Goal: Book appointment/travel/reservation

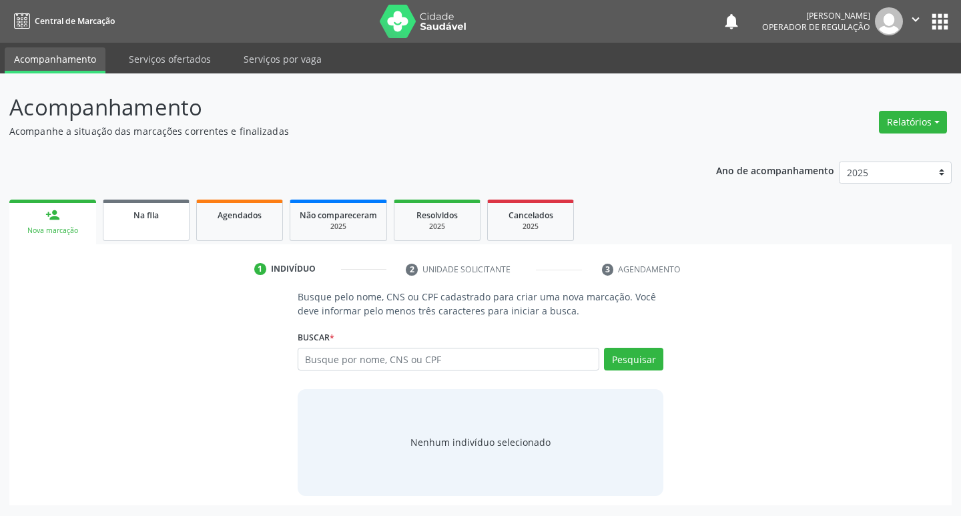
click at [150, 228] on link "Na fila" at bounding box center [146, 220] width 87 height 41
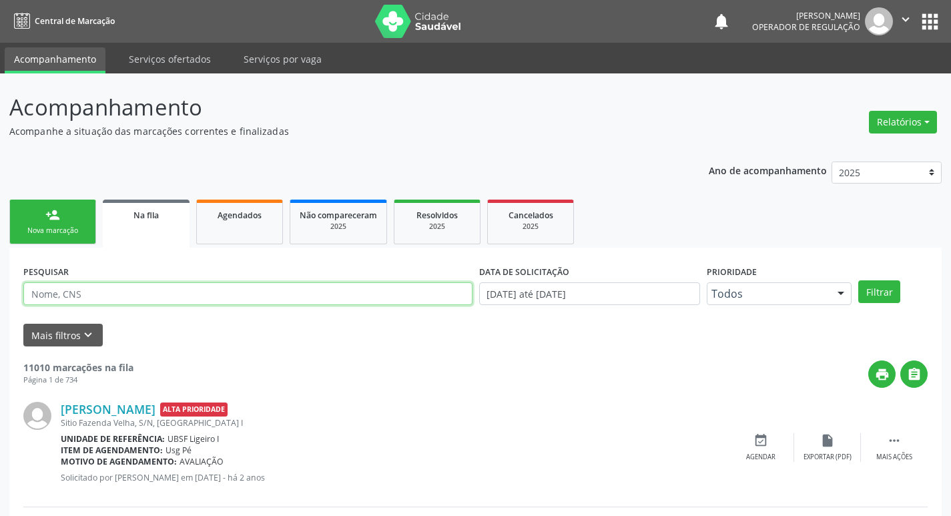
click at [188, 296] on input "text" at bounding box center [247, 293] width 449 height 23
paste input "702 0003 5099 7382"
type input "702 0003 5099 7382"
click at [858, 280] on button "Filtrar" at bounding box center [879, 291] width 42 height 23
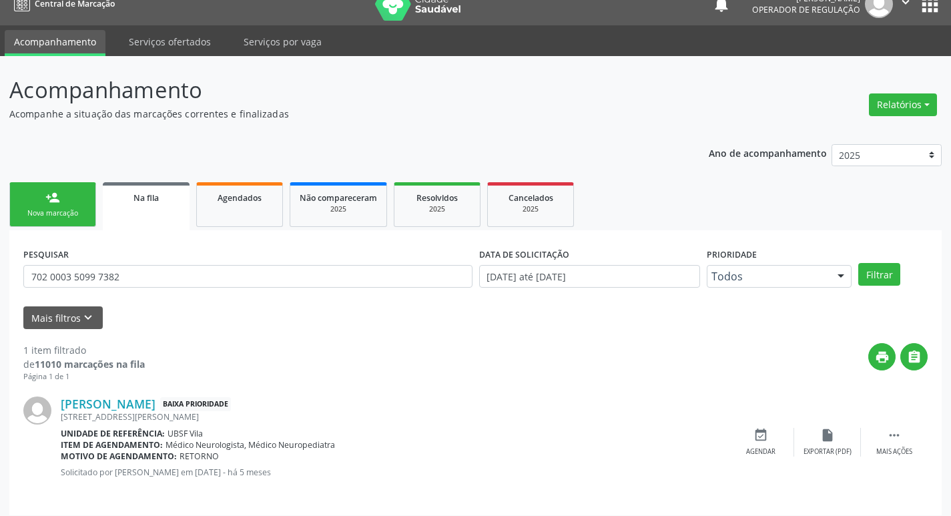
scroll to position [26, 0]
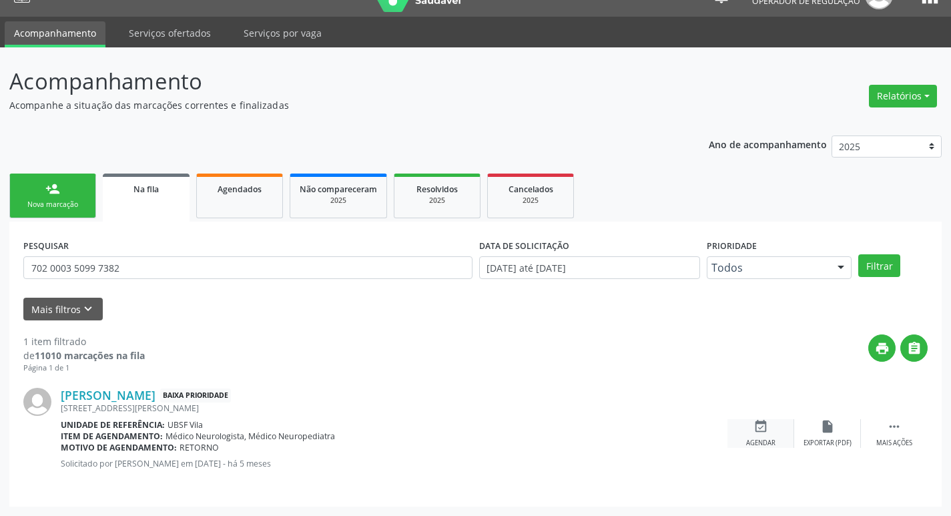
click at [768, 435] on div "event_available Agendar" at bounding box center [761, 433] width 67 height 29
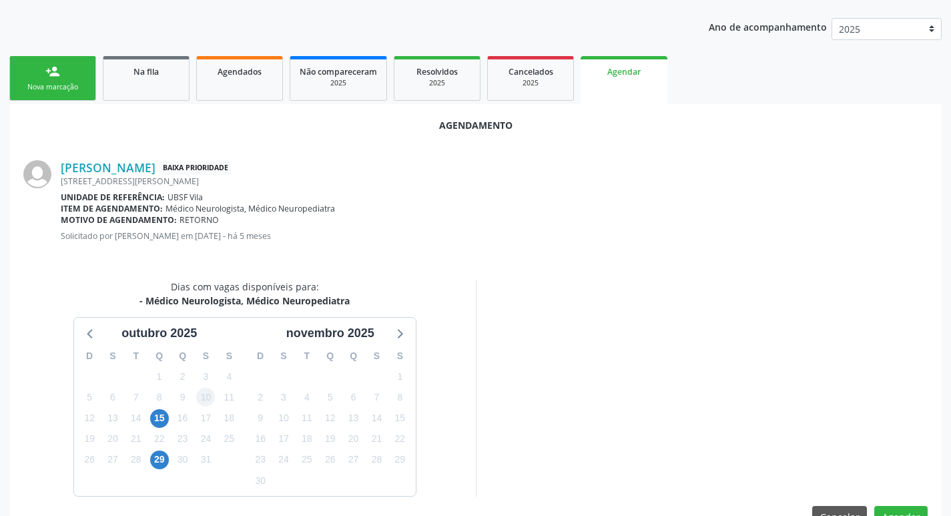
scroll to position [148, 0]
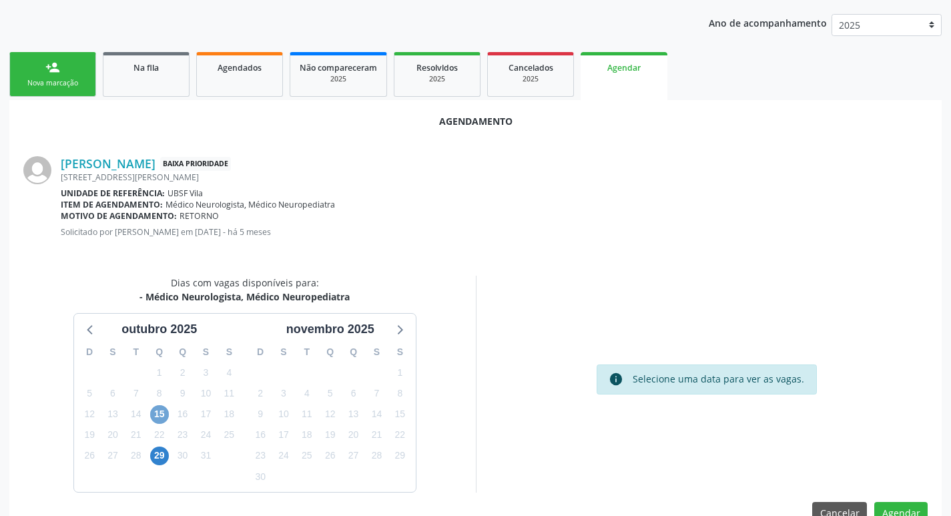
click at [162, 414] on span "15" at bounding box center [159, 414] width 19 height 19
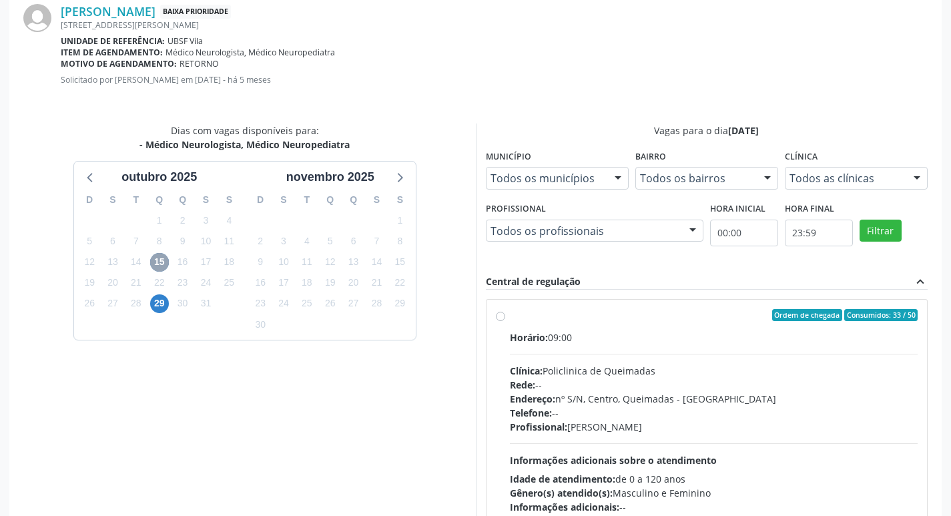
scroll to position [372, 0]
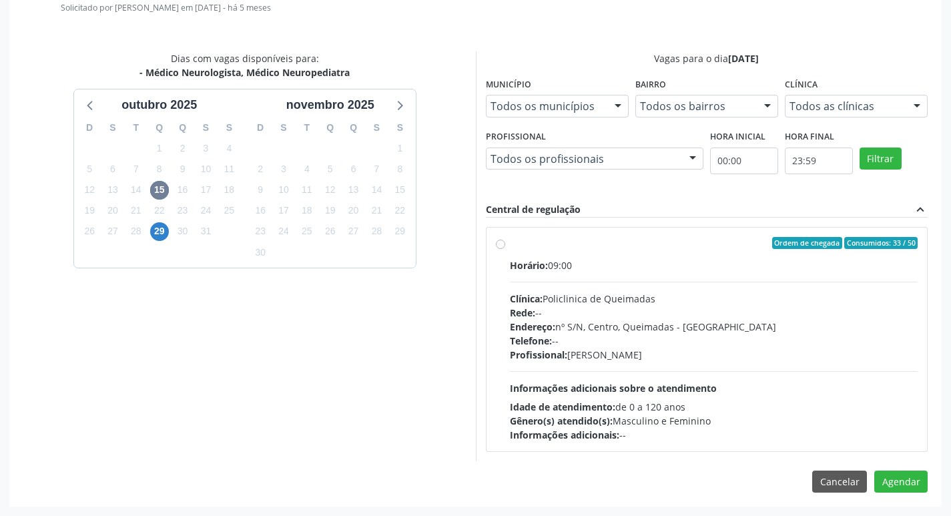
click at [776, 253] on label "Ordem de chegada Consumidos: 33 / 50 Horário: 09:00 Clínica: Policlinica de Que…" at bounding box center [714, 339] width 408 height 205
click at [505, 249] on input "Ordem de chegada Consumidos: 33 / 50 Horário: 09:00 Clínica: Policlinica de Que…" at bounding box center [500, 243] width 9 height 12
radio input "true"
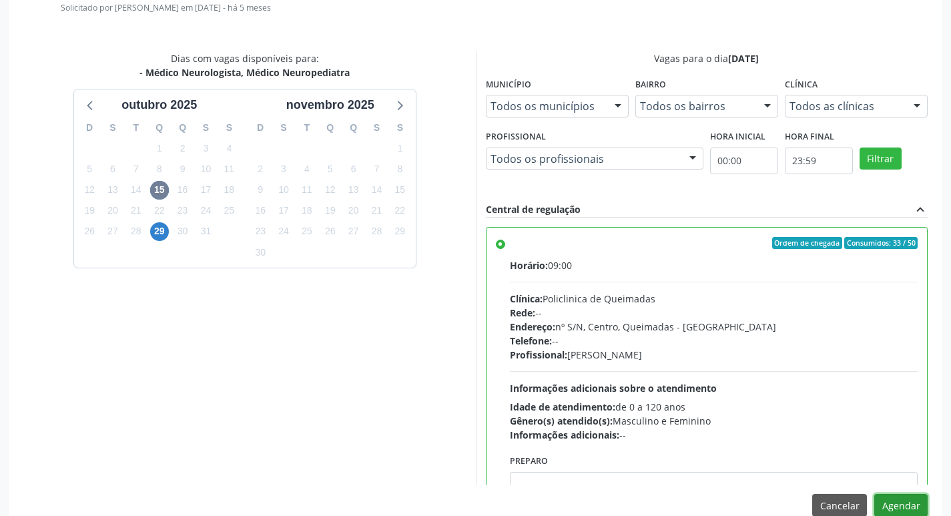
click at [911, 509] on button "Agendar" at bounding box center [900, 505] width 53 height 23
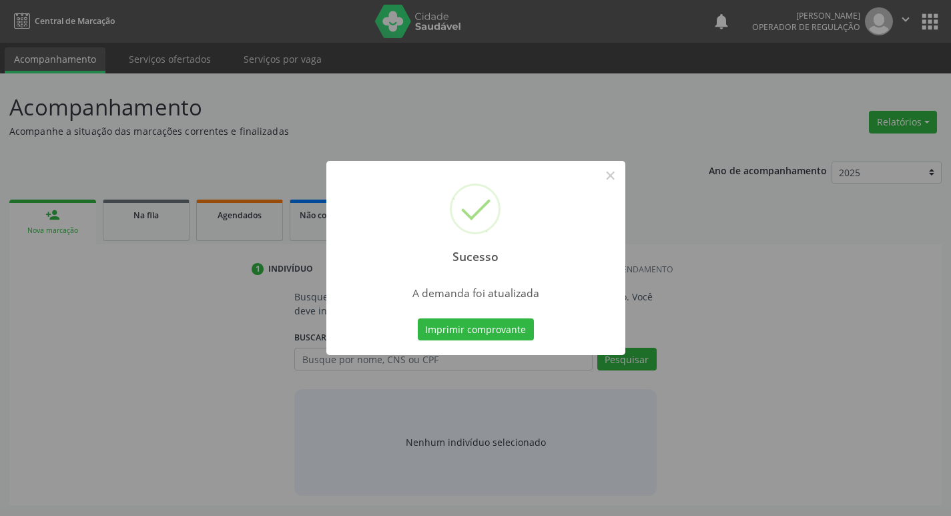
scroll to position [0, 0]
click at [513, 326] on button "Imprimir comprovante" at bounding box center [480, 329] width 116 height 23
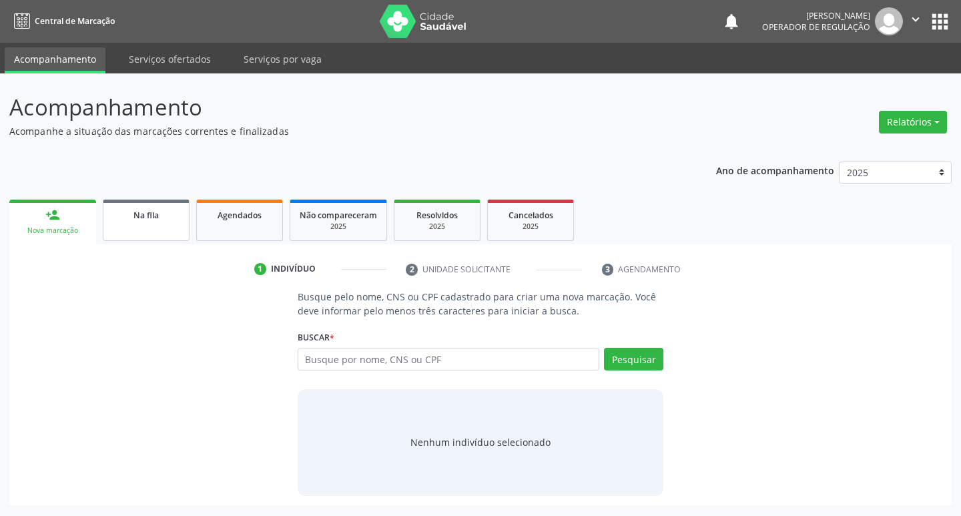
click at [166, 203] on link "Na fila" at bounding box center [146, 220] width 87 height 41
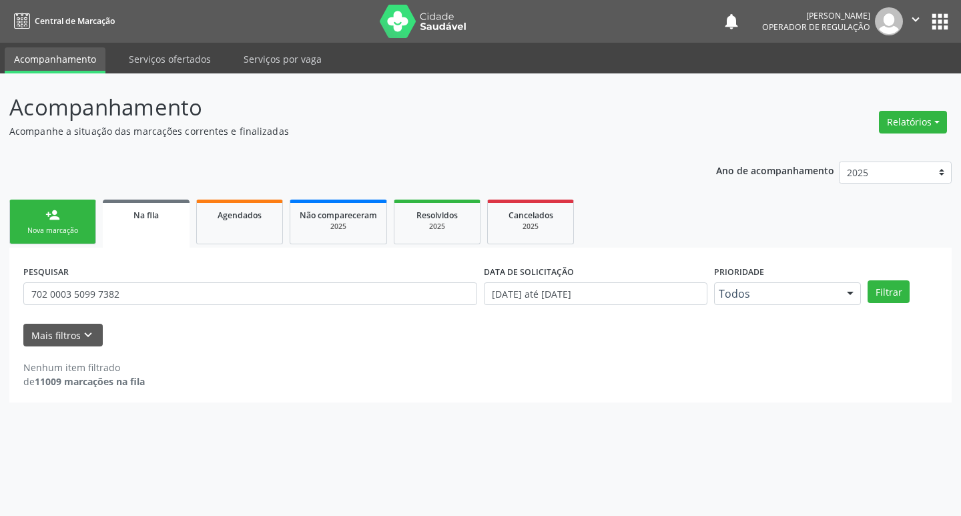
click at [152, 305] on div "PESQUISAR 702 0003 5099 7382" at bounding box center [250, 288] width 461 height 52
drag, startPoint x: 152, startPoint y: 305, endPoint x: 149, endPoint y: 296, distance: 9.7
click at [148, 303] on div "PESQUISAR 702 0003 5099 7382" at bounding box center [250, 288] width 461 height 52
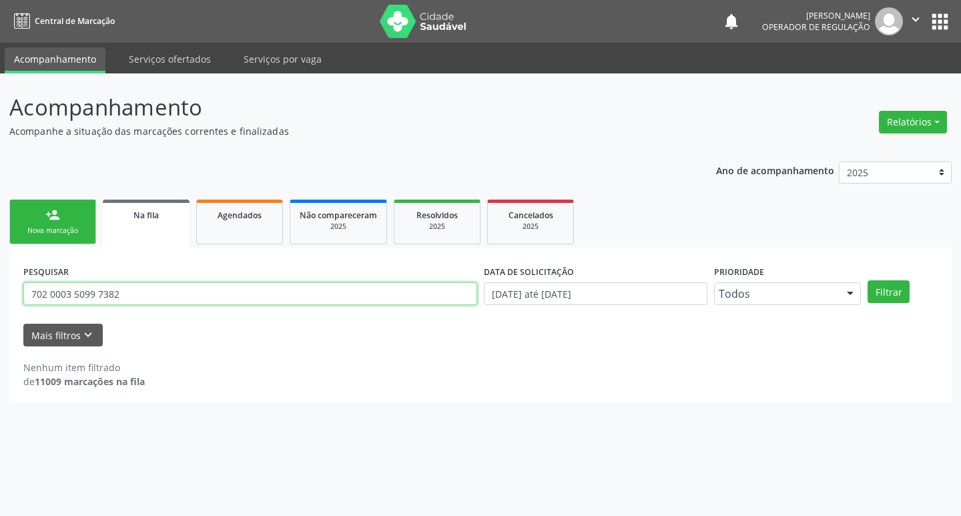
click at [149, 296] on input "702 0003 5099 7382" at bounding box center [250, 293] width 454 height 23
type input "7"
type input "708509342131579"
click at [868, 280] on button "Filtrar" at bounding box center [889, 291] width 42 height 23
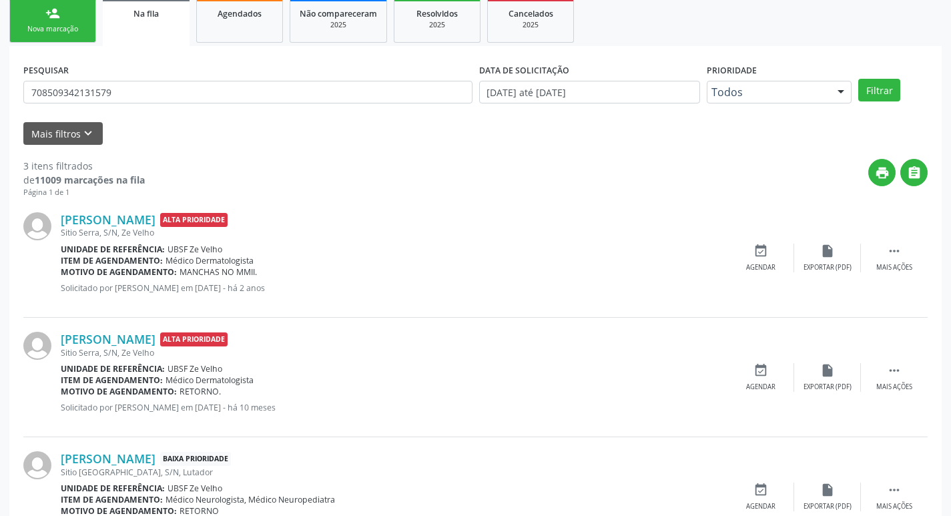
scroll to position [266, 0]
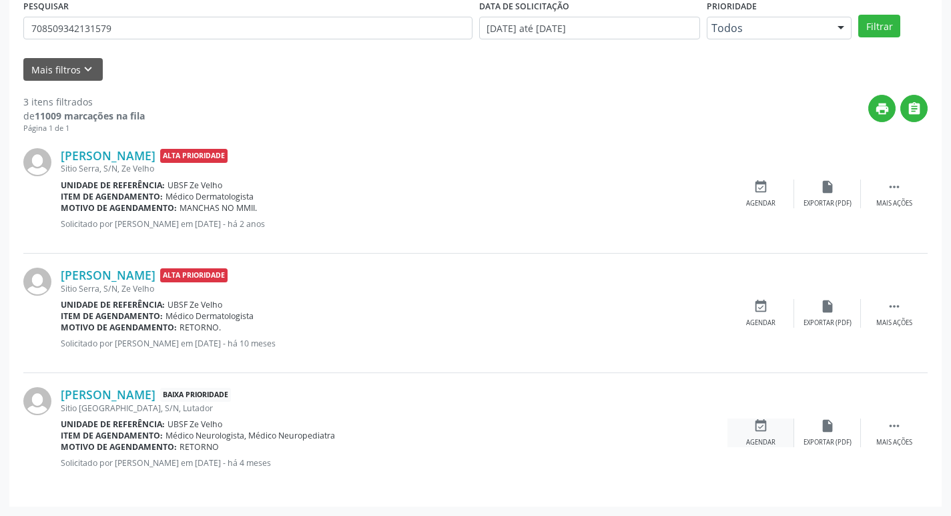
click at [766, 436] on div "event_available Agendar" at bounding box center [761, 432] width 67 height 29
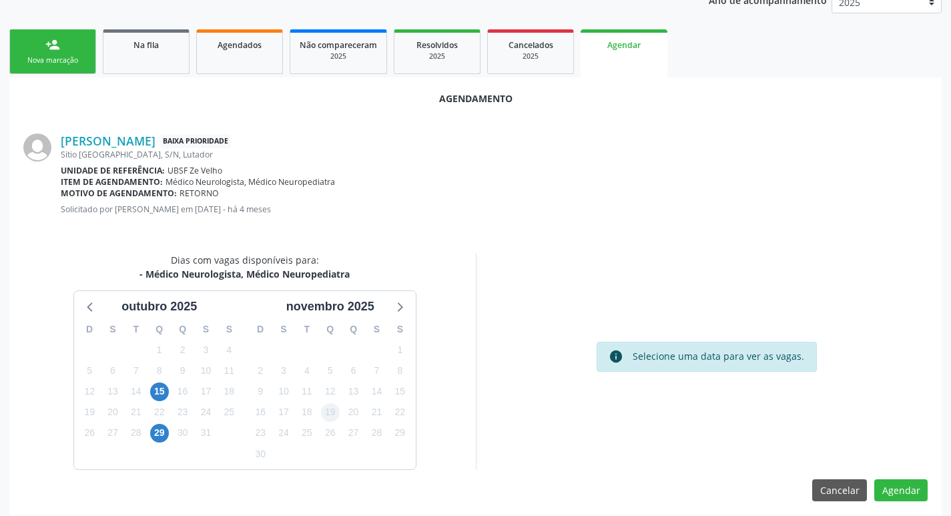
scroll to position [179, 0]
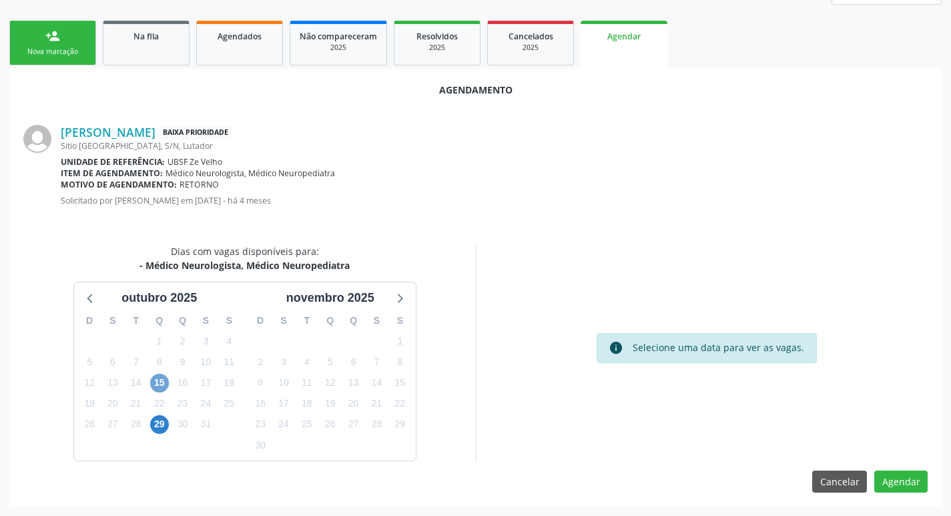
click at [162, 380] on span "15" at bounding box center [159, 383] width 19 height 19
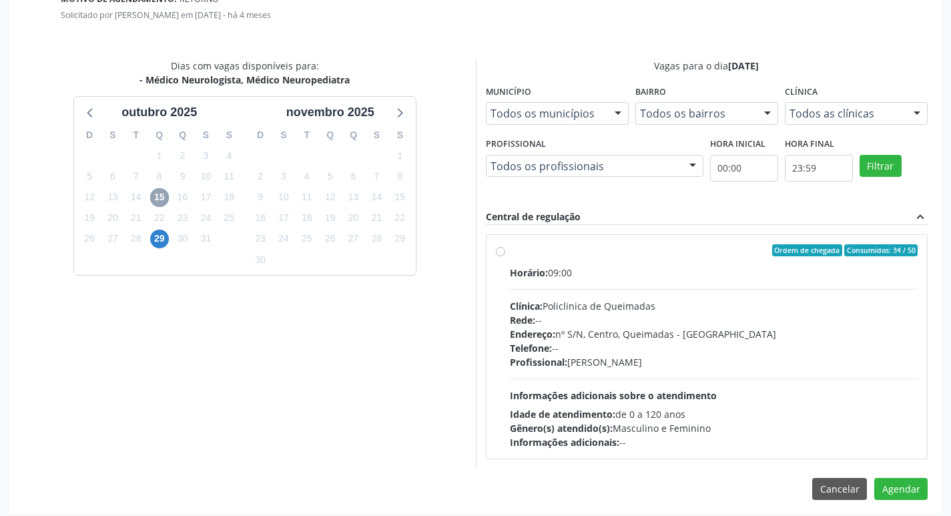
scroll to position [372, 0]
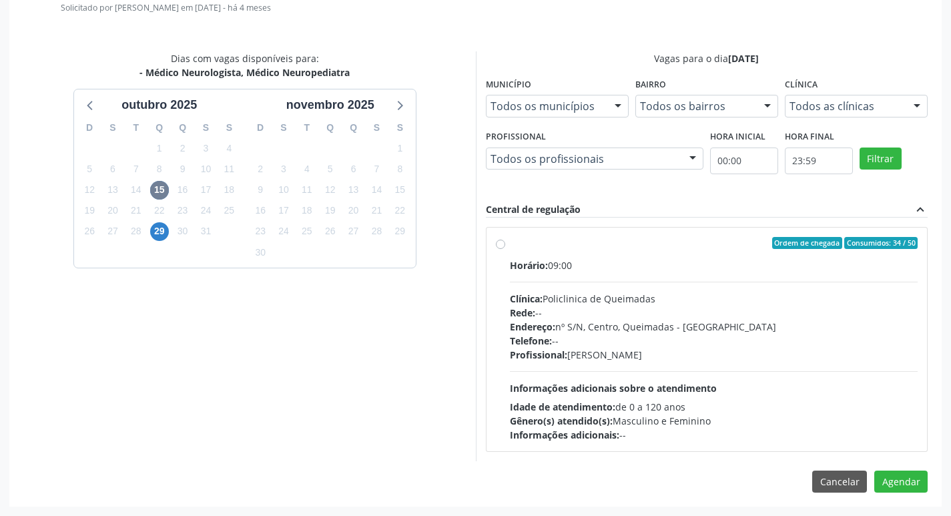
click at [705, 296] on div "Clínica: Policlinica de Queimadas" at bounding box center [714, 299] width 408 height 14
click at [505, 249] on input "Ordem de chegada Consumidos: 34 / 50 Horário: 09:00 Clínica: Policlinica de Que…" at bounding box center [500, 243] width 9 height 12
radio input "true"
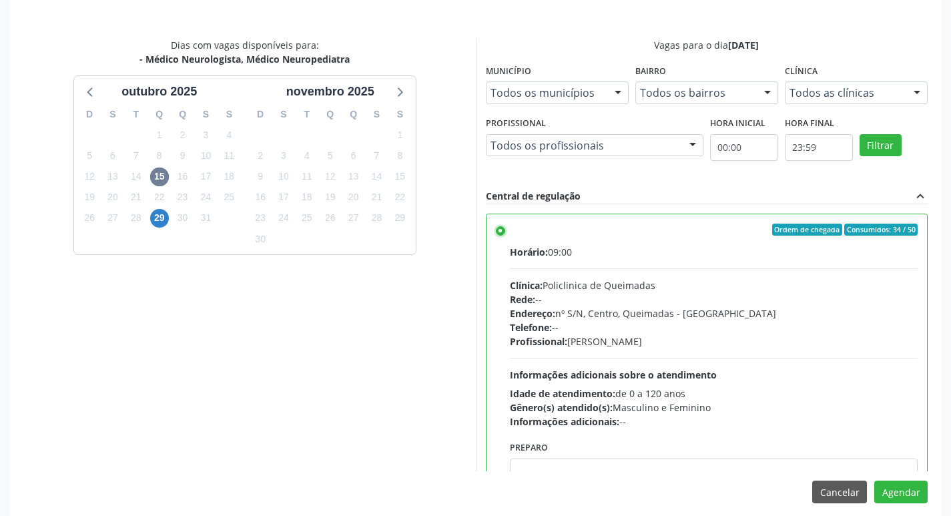
scroll to position [396, 0]
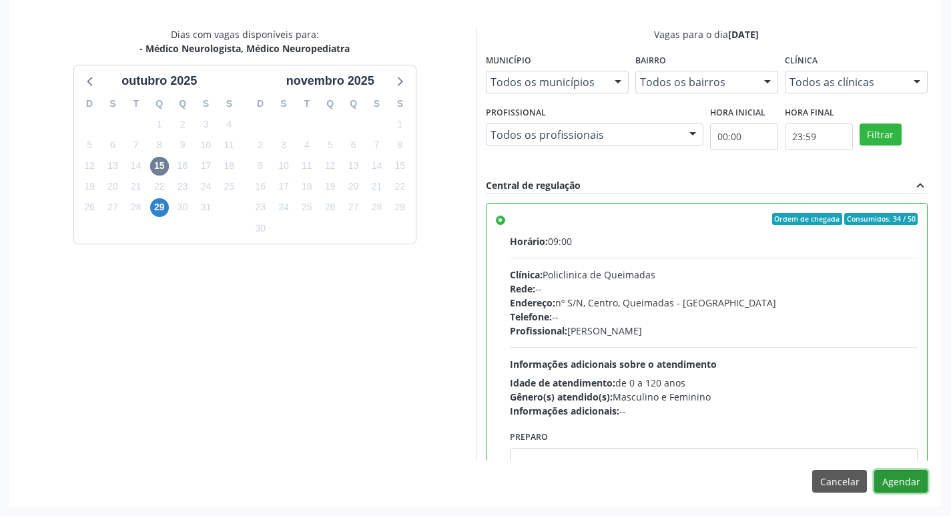
click at [905, 475] on button "Agendar" at bounding box center [900, 481] width 53 height 23
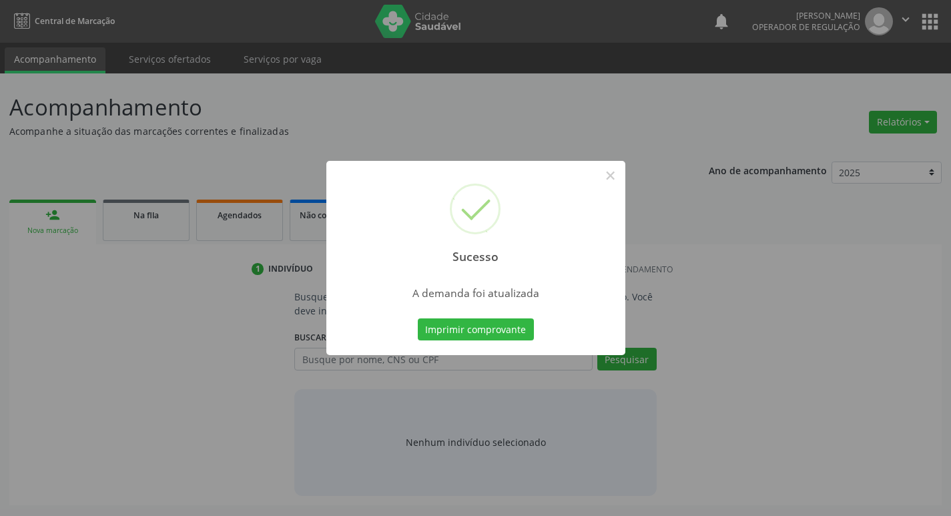
scroll to position [0, 0]
click at [508, 330] on button "Imprimir comprovante" at bounding box center [480, 329] width 116 height 23
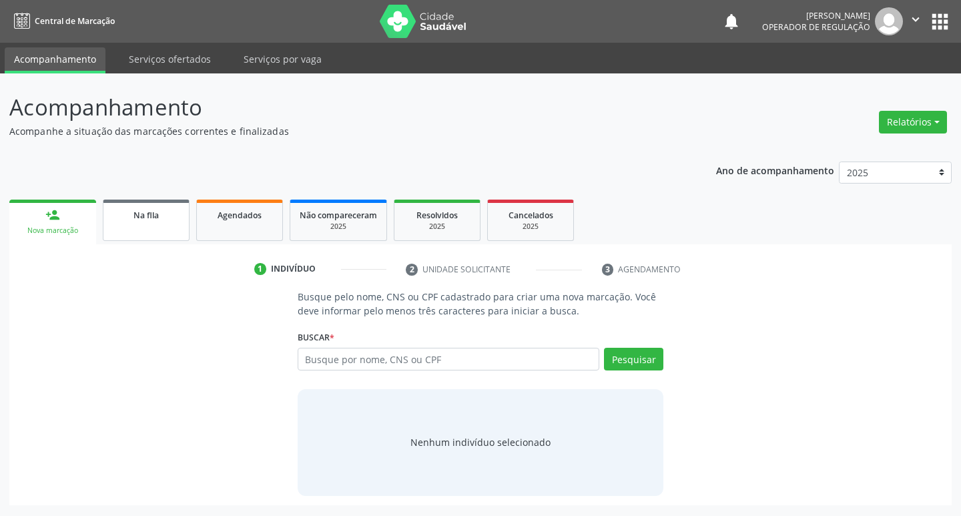
click at [158, 221] on div "Na fila" at bounding box center [146, 215] width 67 height 14
click at [160, 224] on link "Na fila" at bounding box center [146, 220] width 87 height 41
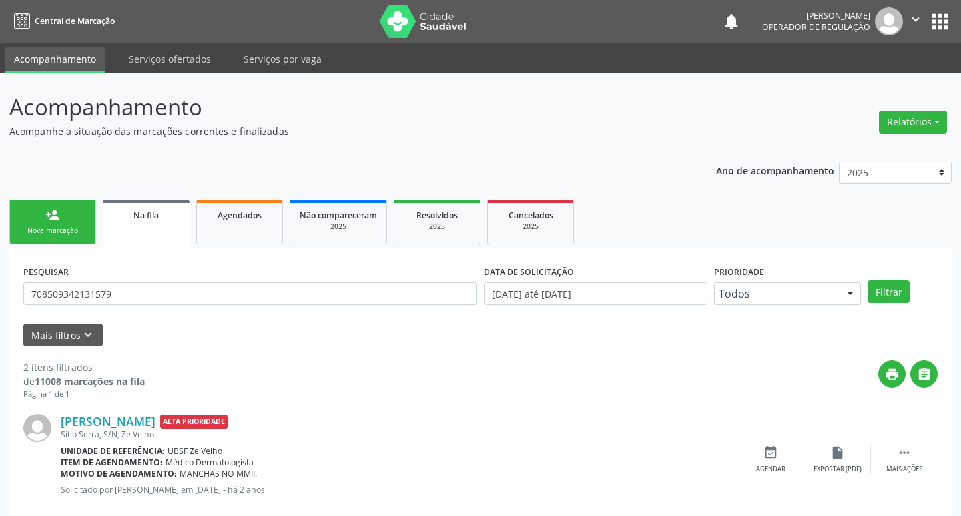
click at [201, 275] on div "PESQUISAR 708509342131579" at bounding box center [250, 288] width 461 height 52
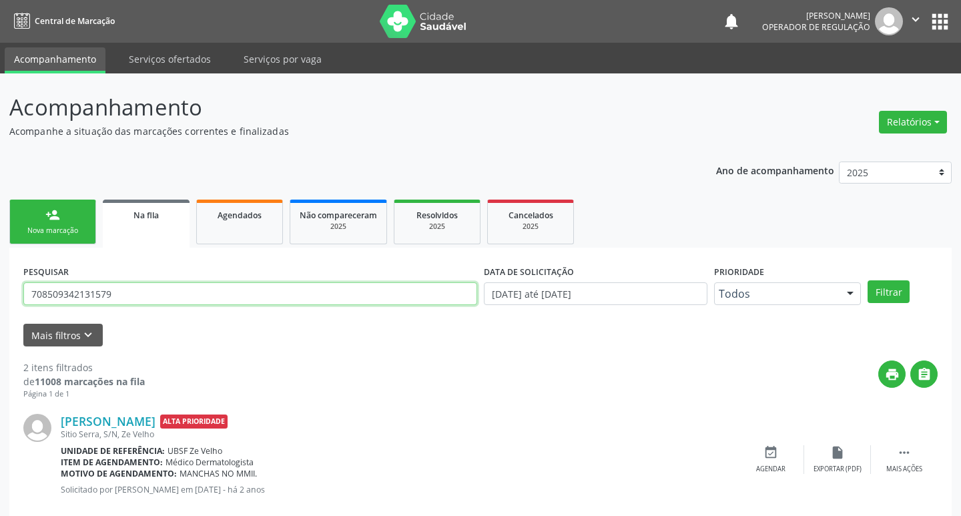
click at [196, 291] on input "708509342131579" at bounding box center [250, 293] width 454 height 23
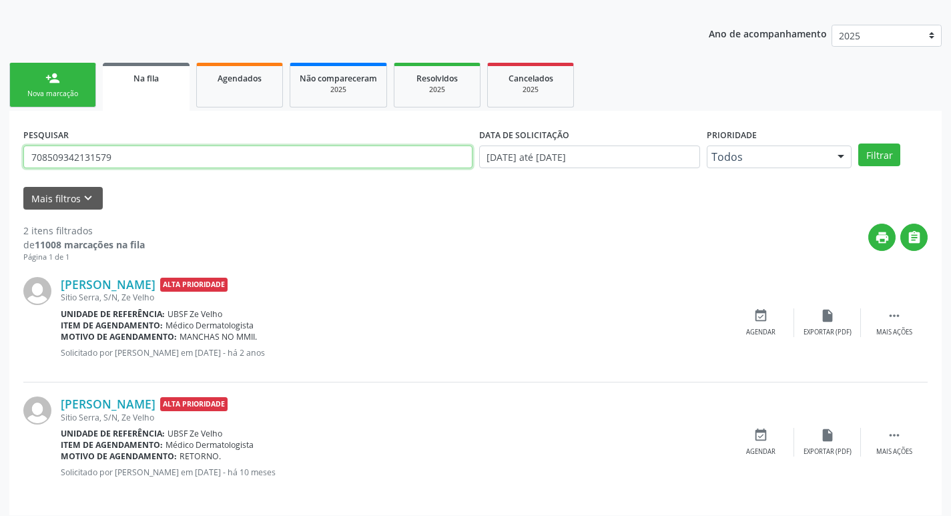
scroll to position [146, 0]
